Goal: Communication & Community: Answer question/provide support

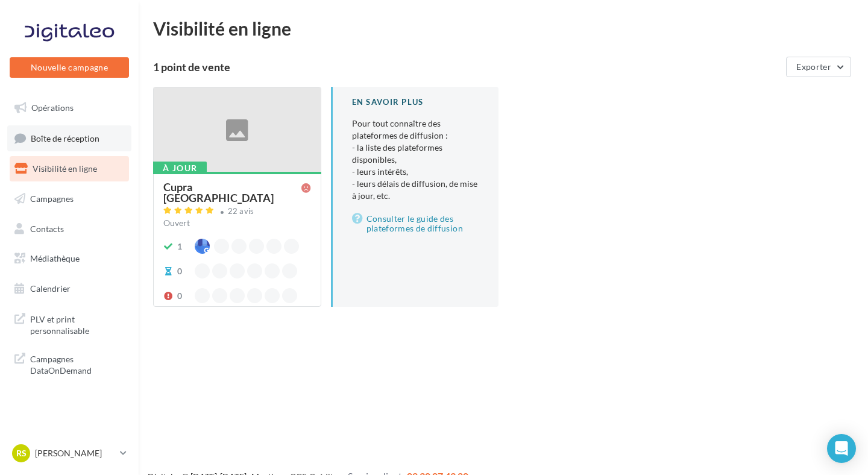
click at [96, 141] on span "Boîte de réception" at bounding box center [65, 138] width 69 height 10
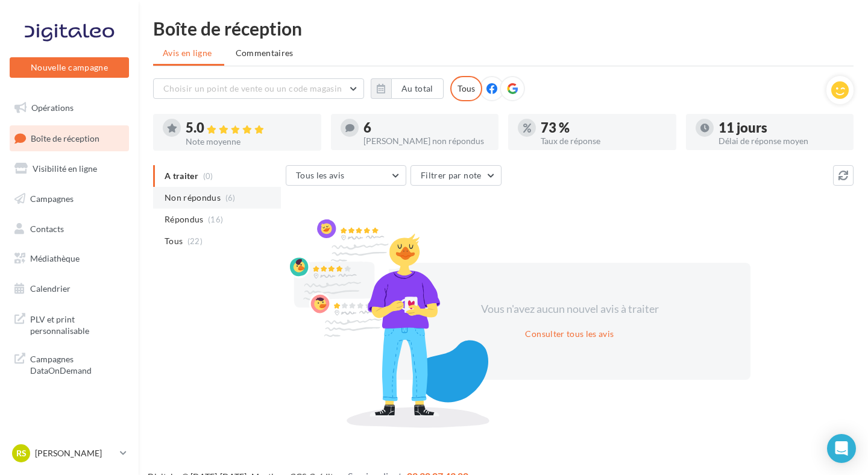
click at [251, 201] on li "Non répondus (6)" at bounding box center [217, 198] width 128 height 22
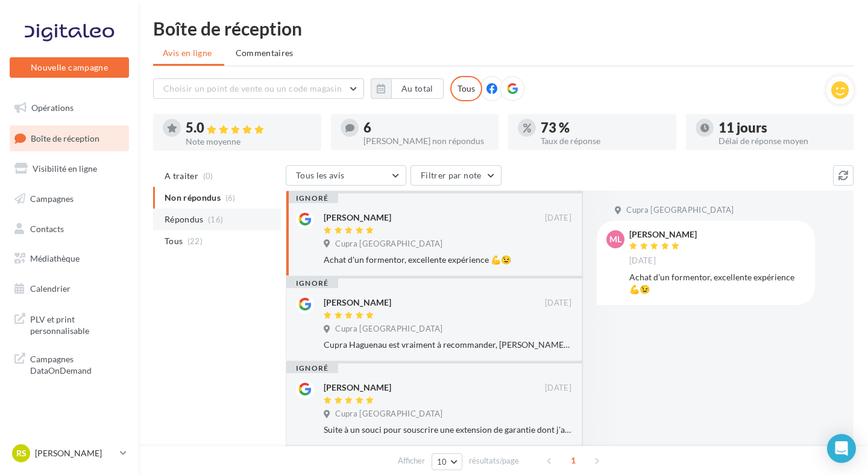
click at [245, 221] on li "Répondus (16)" at bounding box center [217, 220] width 128 height 22
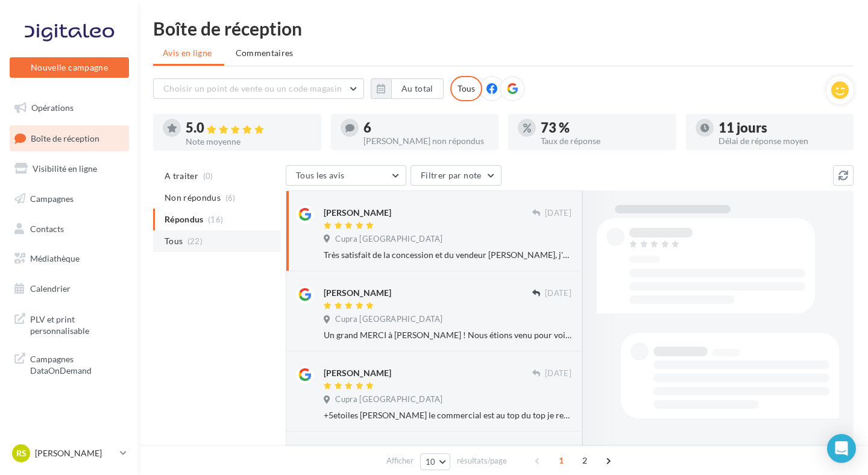
click at [236, 239] on li "Tous (22)" at bounding box center [217, 241] width 128 height 22
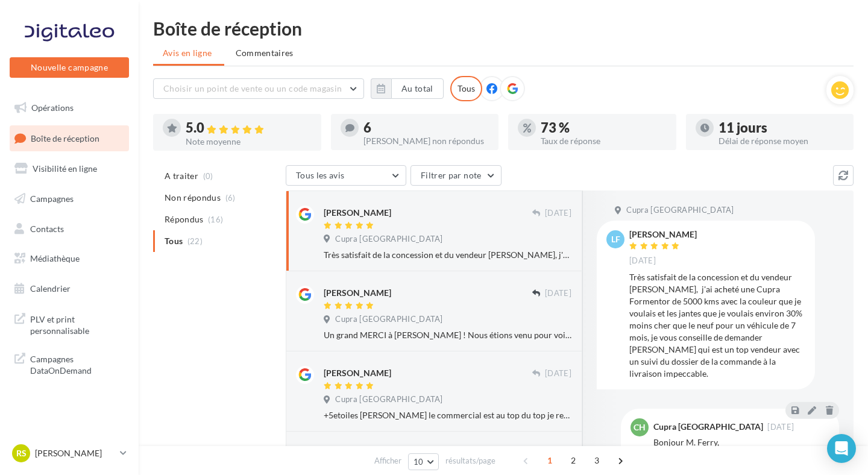
click at [224, 221] on li "Répondus (16)" at bounding box center [217, 220] width 128 height 22
click at [240, 206] on li "Non répondus (6)" at bounding box center [217, 198] width 128 height 22
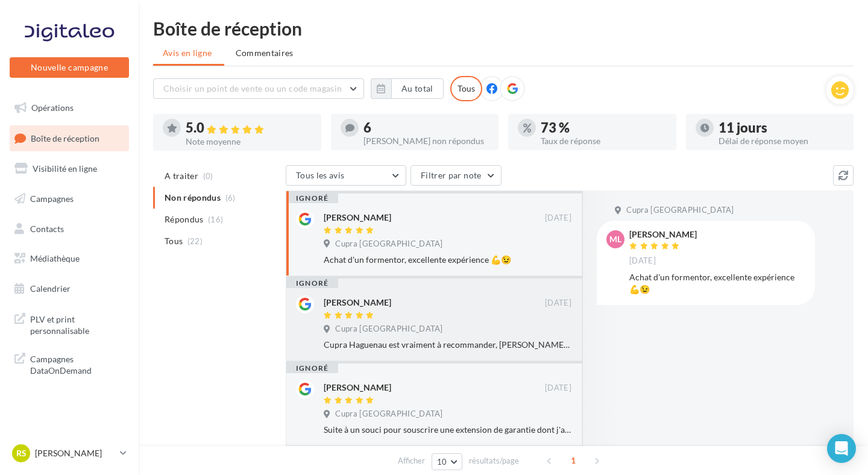
click at [452, 311] on div at bounding box center [434, 316] width 221 height 10
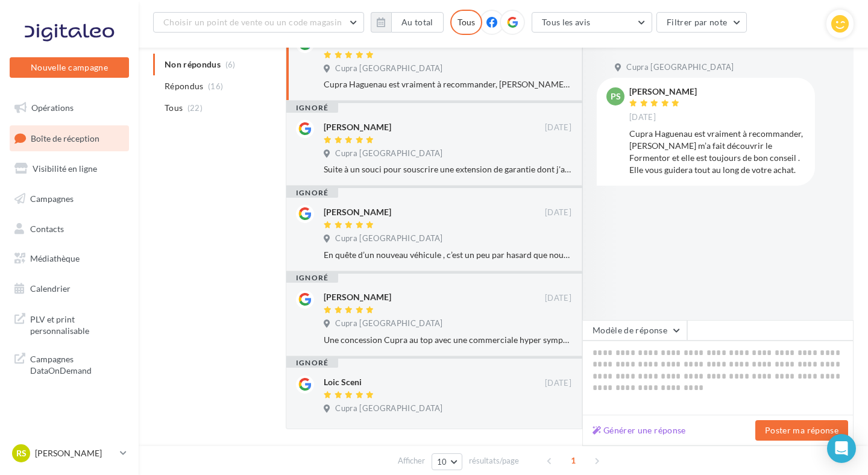
scroll to position [310, 0]
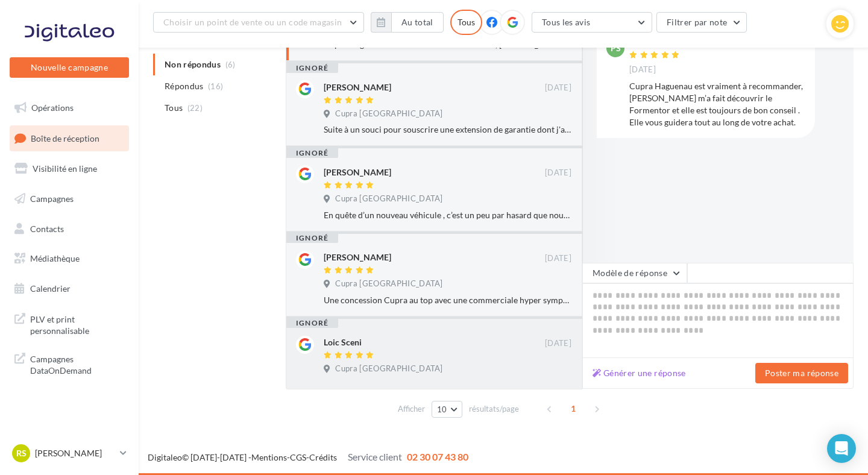
click at [402, 347] on div "Loic Sceni" at bounding box center [434, 342] width 221 height 13
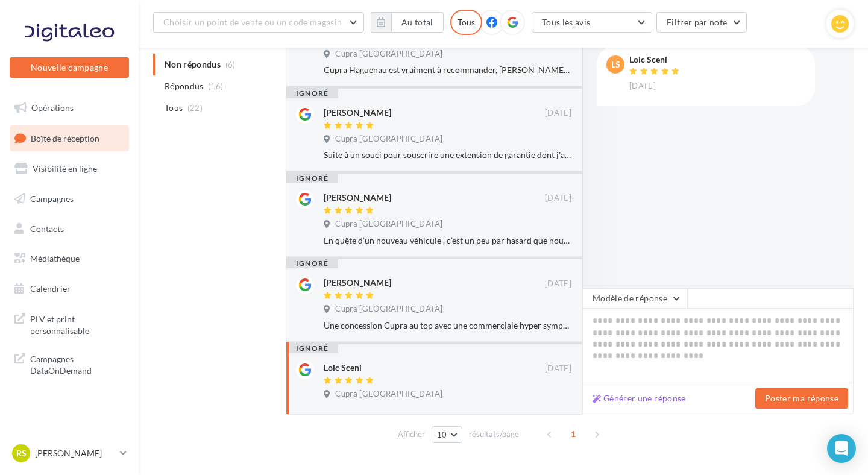
scroll to position [283, 0]
click at [424, 300] on div at bounding box center [434, 298] width 221 height 10
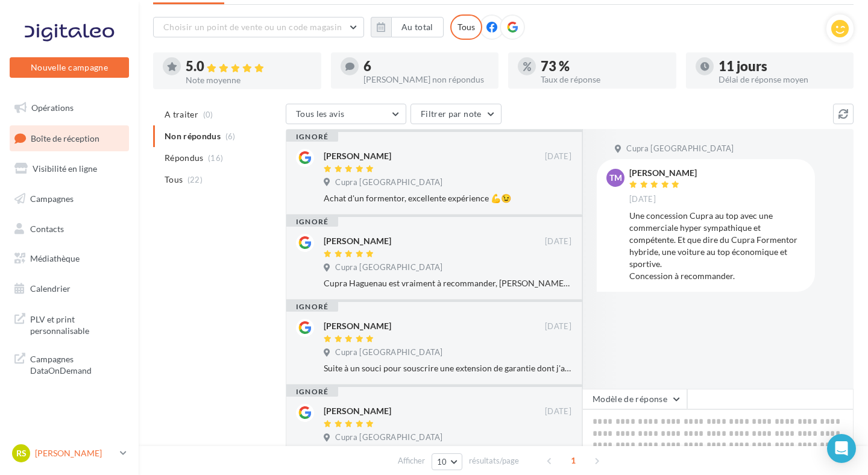
scroll to position [55, 0]
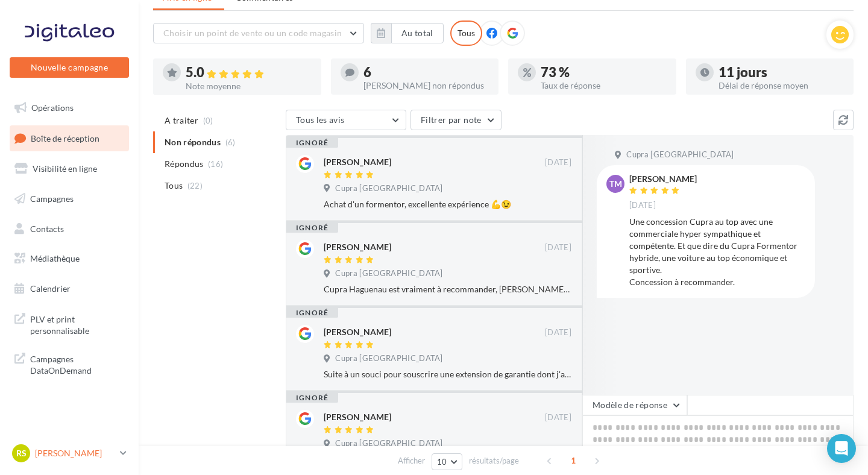
click at [43, 455] on p "[PERSON_NAME]" at bounding box center [75, 454] width 80 height 12
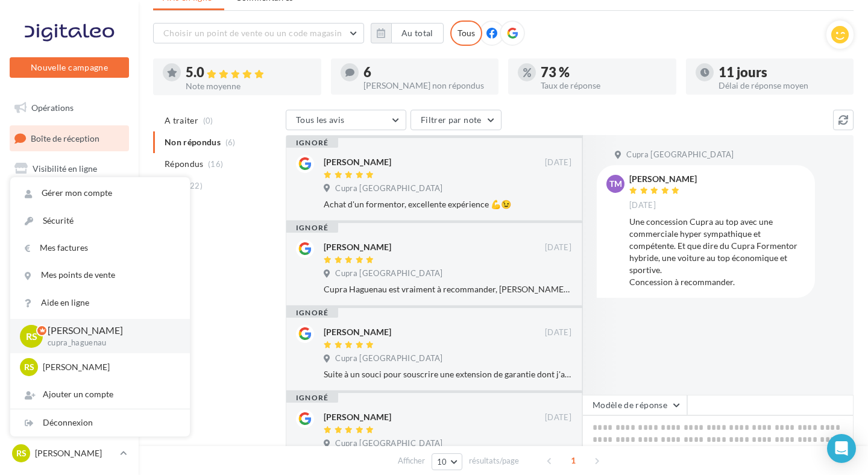
click at [59, 437] on div "Gérer mon compte Sécurité Mes factures Mes points de vente Aide en ligne RS [PE…" at bounding box center [100, 307] width 181 height 261
click at [64, 429] on div "Déconnexion" at bounding box center [100, 423] width 180 height 27
